Goal: Browse casually

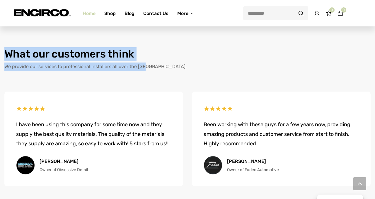
scroll to position [331, 0]
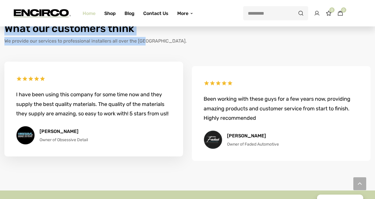
drag, startPoint x: 88, startPoint y: 139, endPoint x: 20, endPoint y: 117, distance: 72.3
click at [21, 122] on div "I have been using this company for some time now and they supply the best quali…" at bounding box center [93, 109] width 179 height 95
click at [52, 94] on div "I have been using this company for some time now and they supply the best quali…" at bounding box center [93, 104] width 155 height 28
drag, startPoint x: 88, startPoint y: 110, endPoint x: 48, endPoint y: 98, distance: 42.2
click at [46, 98] on div "I have been using this company for some time now and they supply the best quali…" at bounding box center [93, 104] width 155 height 28
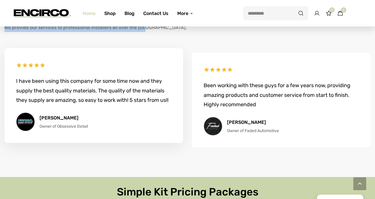
scroll to position [344, 0]
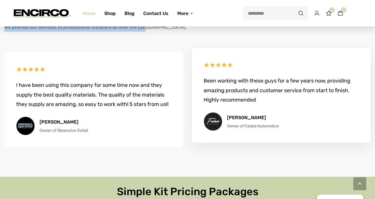
drag, startPoint x: 203, startPoint y: 81, endPoint x: 288, endPoint y: 128, distance: 97.4
click at [288, 128] on div "Been working with these guys for a few years now, providing amazing products an…" at bounding box center [281, 95] width 179 height 95
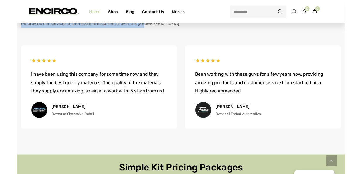
scroll to position [343, 0]
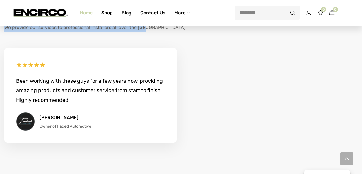
drag, startPoint x: 74, startPoint y: 101, endPoint x: 32, endPoint y: 97, distance: 42.9
click at [32, 97] on div "Been working with these guys for a few years now, providing amazing products an…" at bounding box center [90, 90] width 149 height 28
click at [40, 94] on div "Been working with these guys for a few years now, providing amazing products an…" at bounding box center [90, 90] width 149 height 28
click at [73, 100] on div "Been working with these guys for a few years now, providing amazing products an…" at bounding box center [90, 90] width 149 height 28
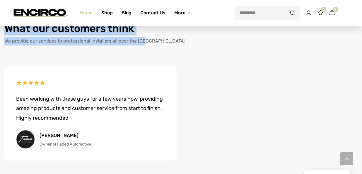
scroll to position [329, 0]
click at [147, 50] on div "We provide our services to professional installers all over the [GEOGRAPHIC_DAT…" at bounding box center [180, 45] width 353 height 17
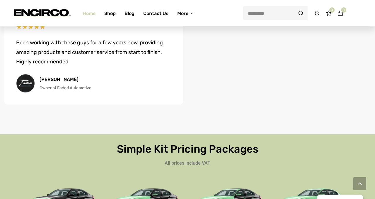
scroll to position [393, 0]
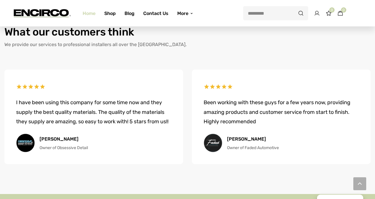
scroll to position [333, 0]
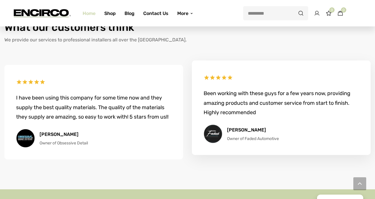
click at [204, 93] on div "Been working with these guys for a few years now, providing amazing products an…" at bounding box center [281, 102] width 155 height 28
drag, startPoint x: 202, startPoint y: 93, endPoint x: 238, endPoint y: 105, distance: 38.1
click at [238, 105] on div "Been working with these guys for a few years now, providing amazing products an…" at bounding box center [281, 107] width 179 height 95
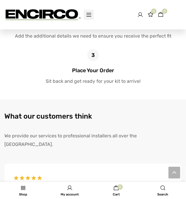
scroll to position [420, 0]
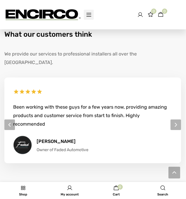
click at [133, 106] on div "Been working with these guys for a few years now, providing amazing products an…" at bounding box center [92, 115] width 159 height 25
click at [136, 104] on div "Been working with these guys for a few years now, providing amazing products an…" at bounding box center [92, 115] width 159 height 25
click at [127, 111] on div "Been working with these guys for a few years now, providing amazing products an…" at bounding box center [92, 115] width 159 height 25
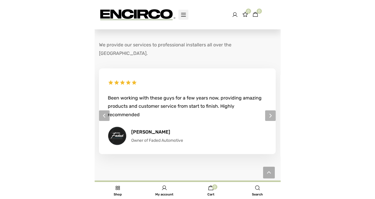
scroll to position [435, 0]
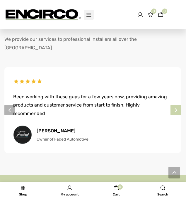
click at [178, 105] on button "Next" at bounding box center [175, 110] width 11 height 11
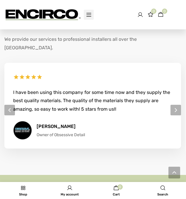
click at [110, 95] on div "I have been using this company for some time now and they supply the best quali…" at bounding box center [92, 100] width 159 height 25
click at [120, 91] on div "I have been using this company for some time now and they supply the best quali…" at bounding box center [92, 100] width 159 height 25
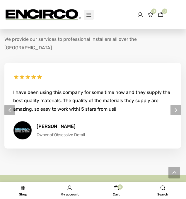
click at [120, 91] on div "I have been using this company for some time now and they supply the best quali…" at bounding box center [92, 100] width 159 height 25
drag, startPoint x: 112, startPoint y: 100, endPoint x: 71, endPoint y: 97, distance: 41.1
click at [71, 97] on div "I have been using this company for some time now and they supply the best quali…" at bounding box center [92, 100] width 159 height 25
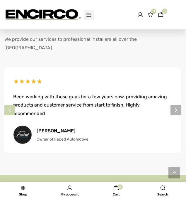
click at [13, 105] on button "Previous" at bounding box center [9, 110] width 11 height 11
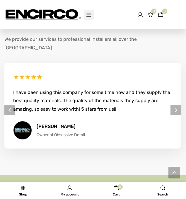
click at [151, 98] on div "I have been using this company for some time now and they supply the best quali…" at bounding box center [92, 100] width 159 height 25
click at [140, 111] on div "I have been using this company for some time now and they supply the best quali…" at bounding box center [92, 106] width 177 height 86
click at [124, 138] on div "I have been using this company for some time now and they supply the best quali…" at bounding box center [92, 106] width 177 height 86
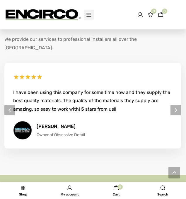
click at [120, 88] on div "I have been using this company for some time now and they supply the best quali…" at bounding box center [92, 100] width 159 height 25
click at [144, 63] on div "I have been using this company for some time now and they supply the best quali…" at bounding box center [92, 106] width 177 height 86
click at [114, 125] on div "[PERSON_NAME] Owner of Obsessive Detail" at bounding box center [92, 130] width 159 height 19
click at [119, 99] on div "I have been using this company for some time now and they supply the best quali…" at bounding box center [92, 100] width 159 height 25
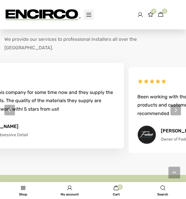
drag, startPoint x: 114, startPoint y: 100, endPoint x: 57, endPoint y: 99, distance: 57.4
click at [57, 99] on div "I have been using this company for some time now and they supply the best quali…" at bounding box center [35, 100] width 159 height 25
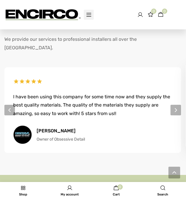
drag, startPoint x: 77, startPoint y: 99, endPoint x: 184, endPoint y: 104, distance: 107.6
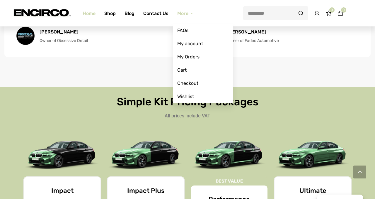
scroll to position [433, 0]
